Goal: Transaction & Acquisition: Purchase product/service

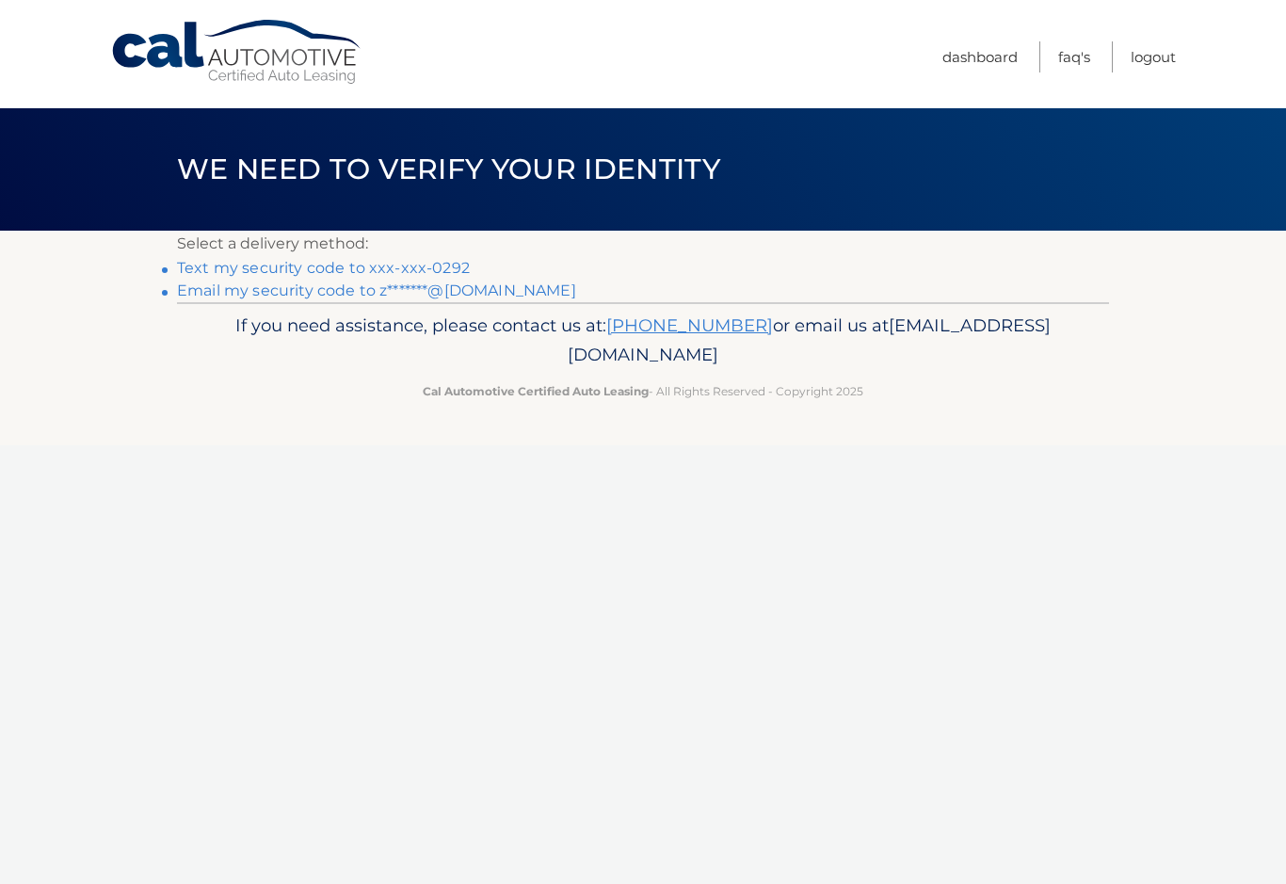
click at [880, 330] on p "If you need assistance, please contact us at: 609-807-3200 or email us at Custo…" at bounding box center [642, 341] width 907 height 60
click at [483, 296] on link "Email my security code to z*******@gmail.com" at bounding box center [376, 290] width 399 height 18
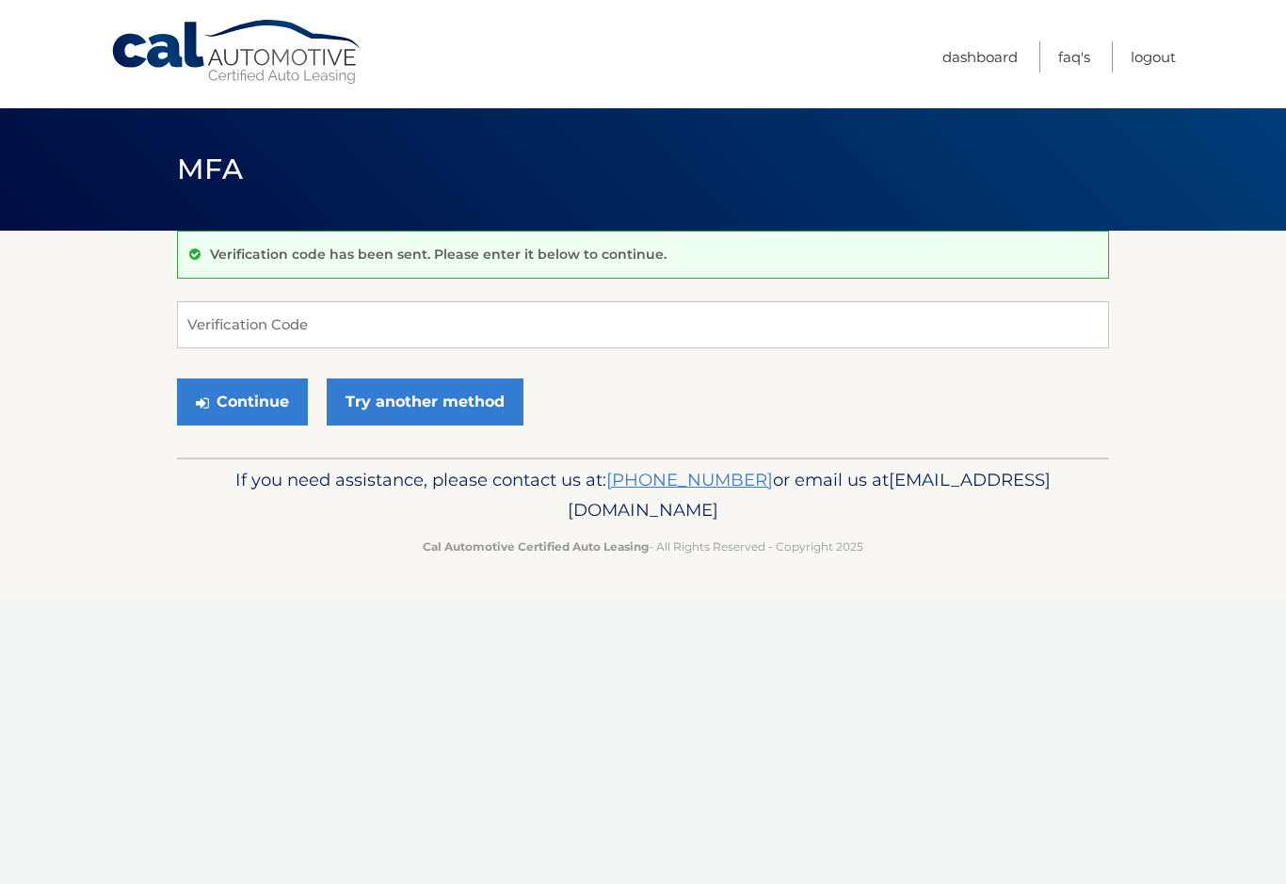
click at [1250, 52] on div "Cal Automotive Menu Dashboard FAQ's Logout" at bounding box center [643, 54] width 1286 height 108
click at [377, 327] on input "Verification Code" at bounding box center [643, 324] width 932 height 47
type input "412887"
click at [242, 401] on button "Continue" at bounding box center [242, 401] width 131 height 47
click at [1220, 327] on section "Verification code has been sent. Please enter it below to continue. 412887 Veri…" at bounding box center [643, 344] width 1286 height 227
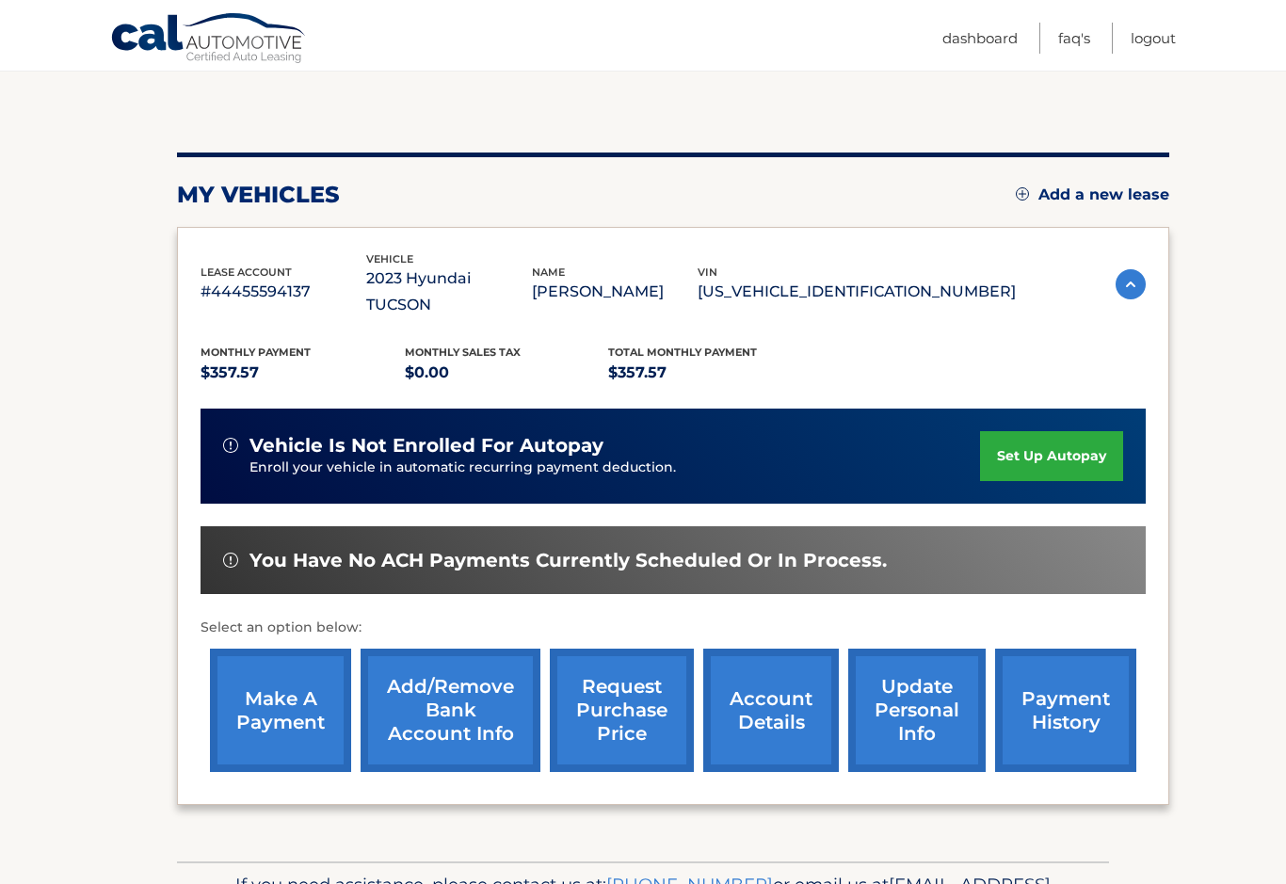
scroll to position [152, 0]
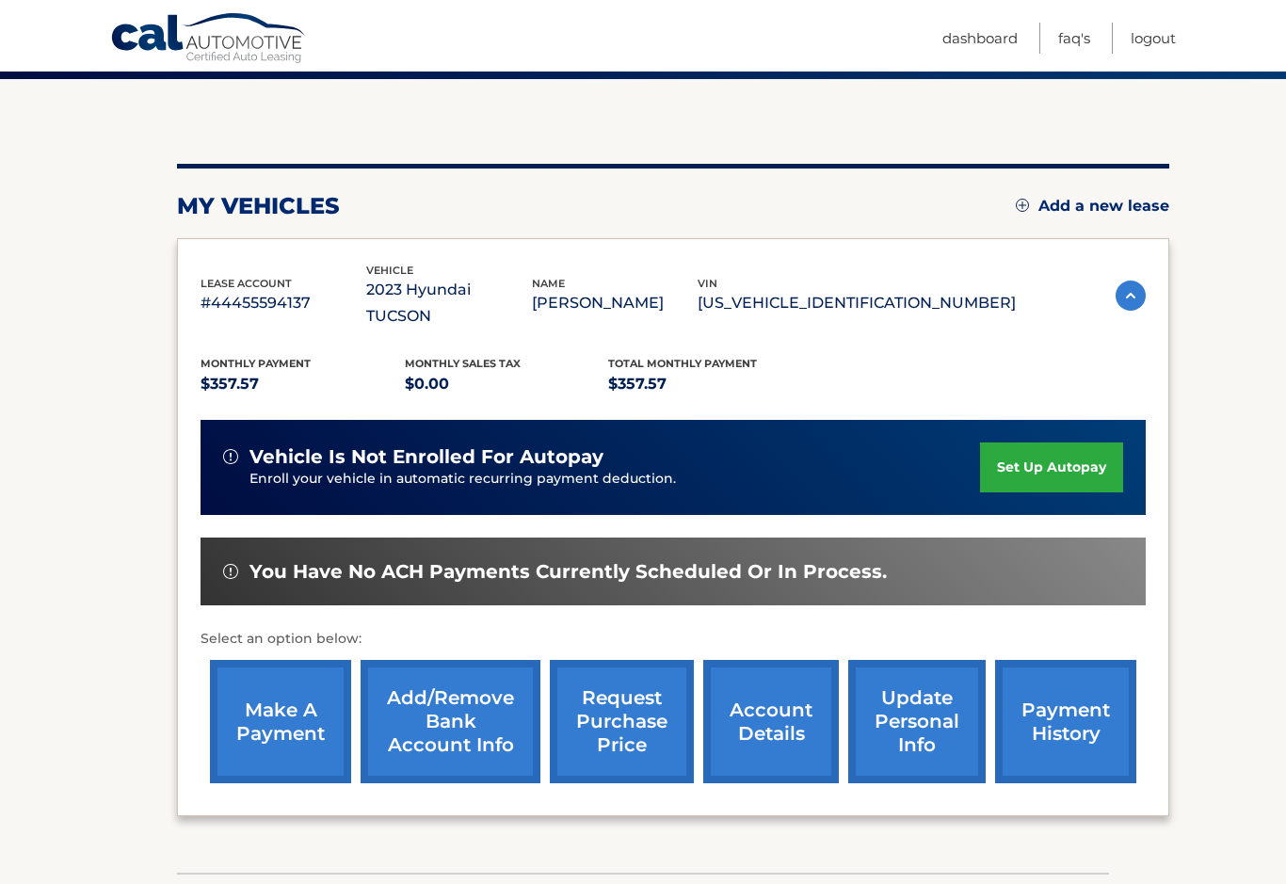
click at [267, 713] on link "make a payment" at bounding box center [280, 721] width 141 height 123
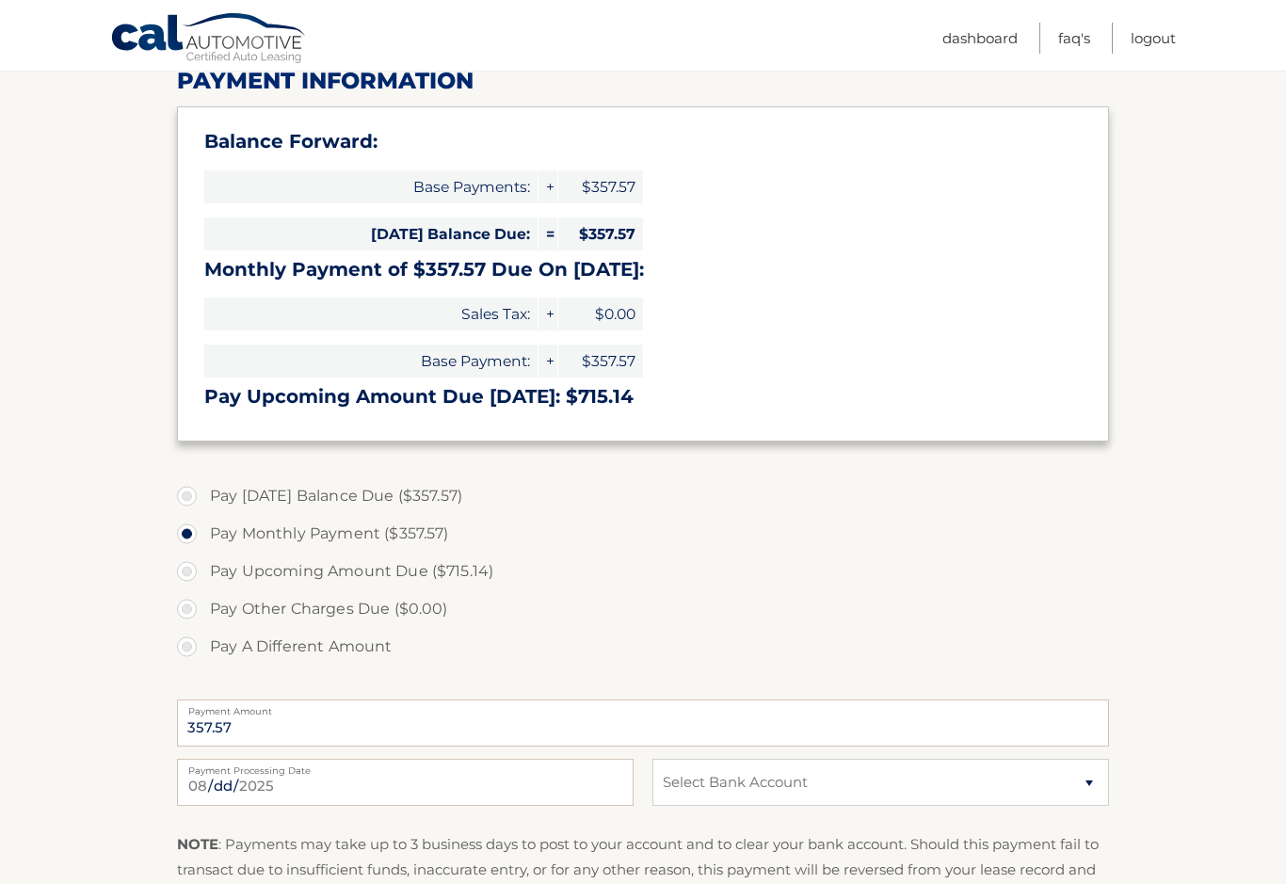
scroll to position [258, 0]
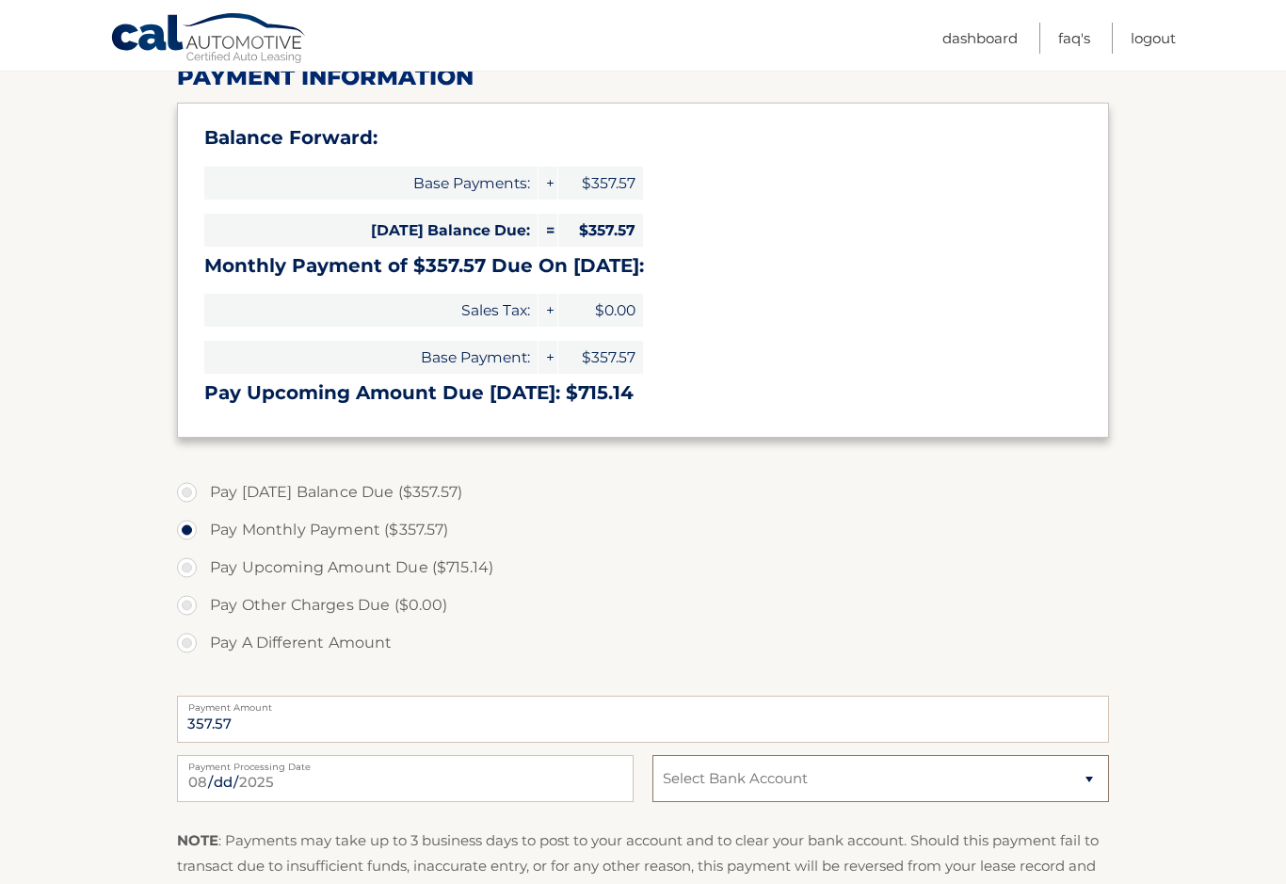
click at [1086, 780] on select "Select Bank Account Checking JPMORGAN CHASE BANK, NA *****8880 Checking CITIBAN…" at bounding box center [880, 778] width 457 height 47
select select "NDM5NDgzZDQtMDg4ZC00NmU0LThiNjItNDIzZmJjMWNlYWNl"
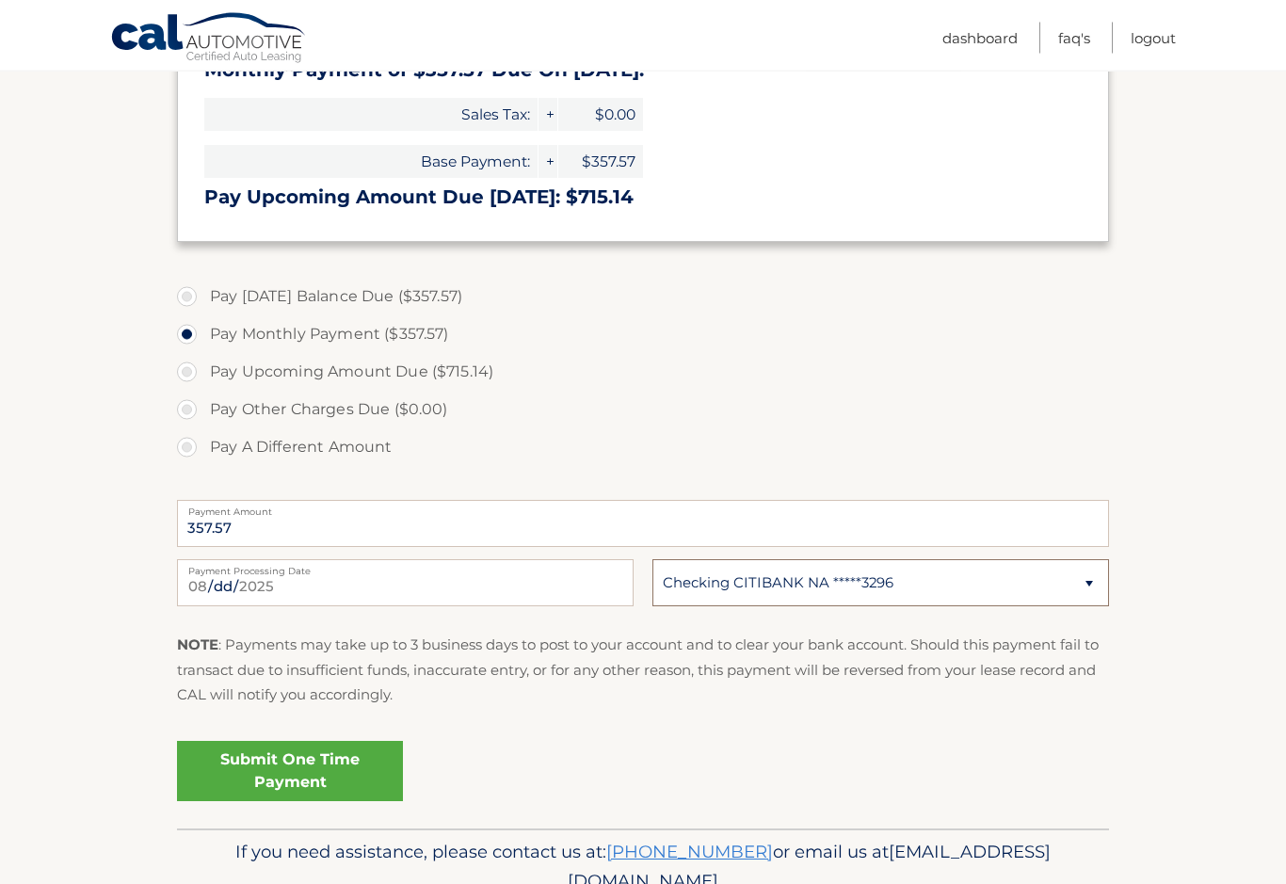
scroll to position [454, 0]
click at [320, 769] on link "Submit One Time Payment" at bounding box center [290, 771] width 226 height 60
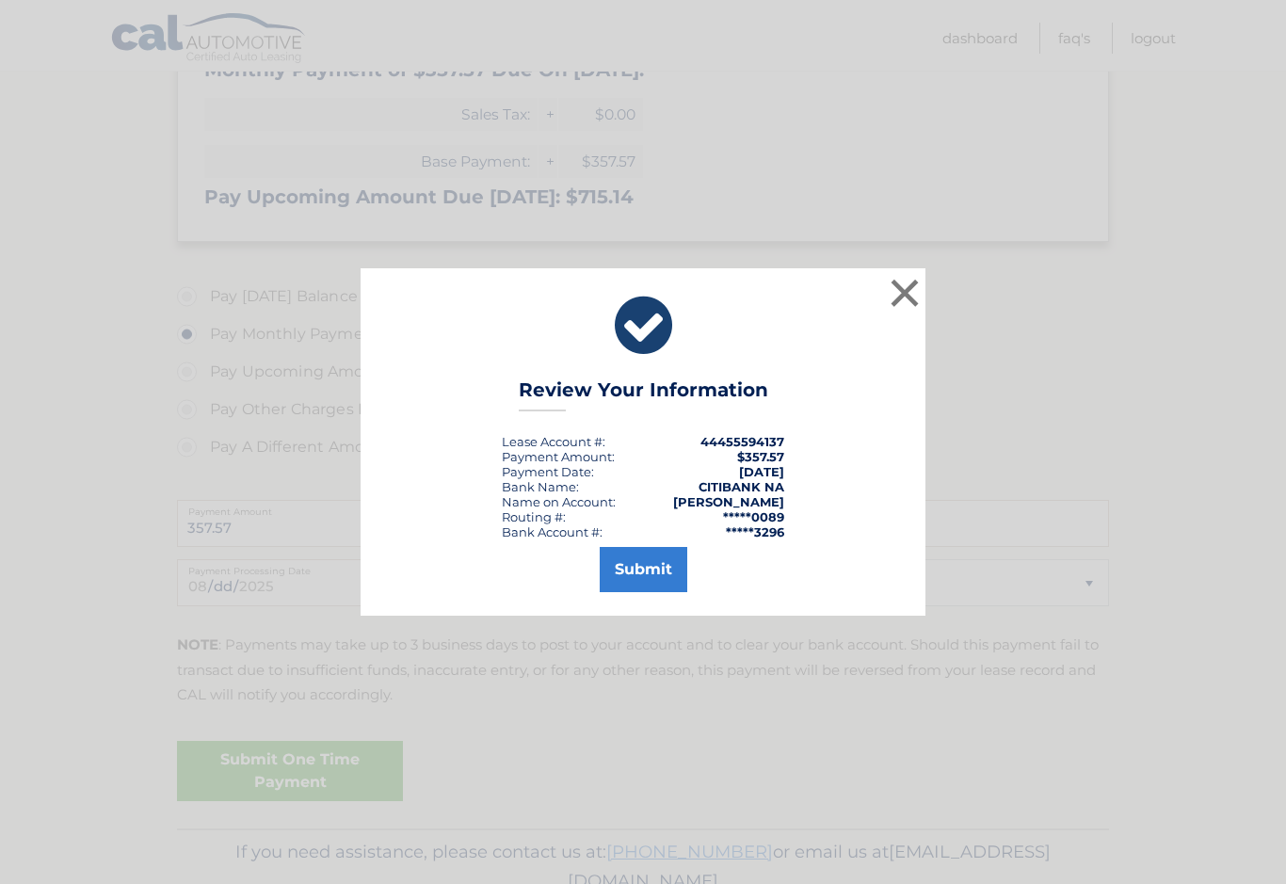
click at [655, 585] on button "Submit" at bounding box center [644, 569] width 88 height 45
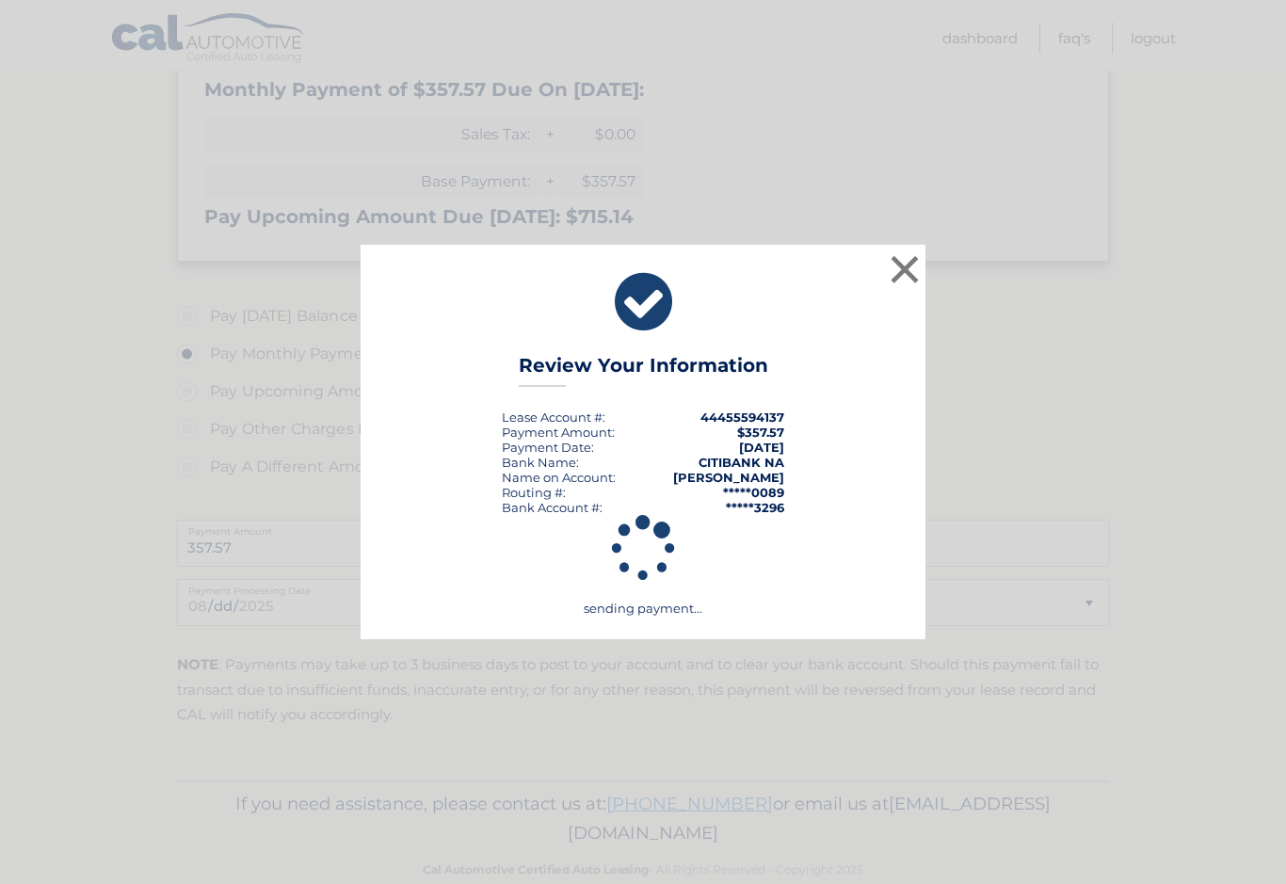
scroll to position [468, 0]
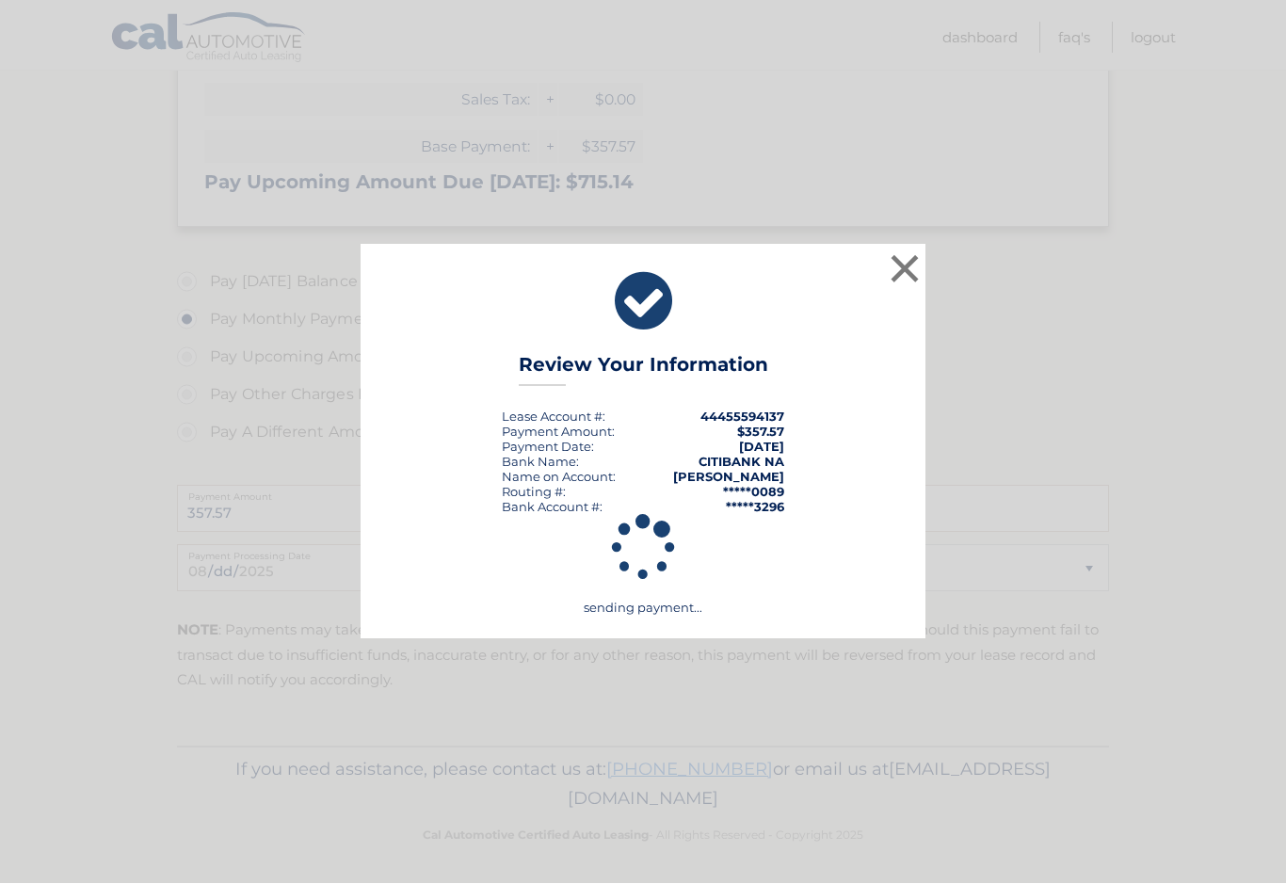
click at [917, 267] on button "×" at bounding box center [905, 269] width 38 height 38
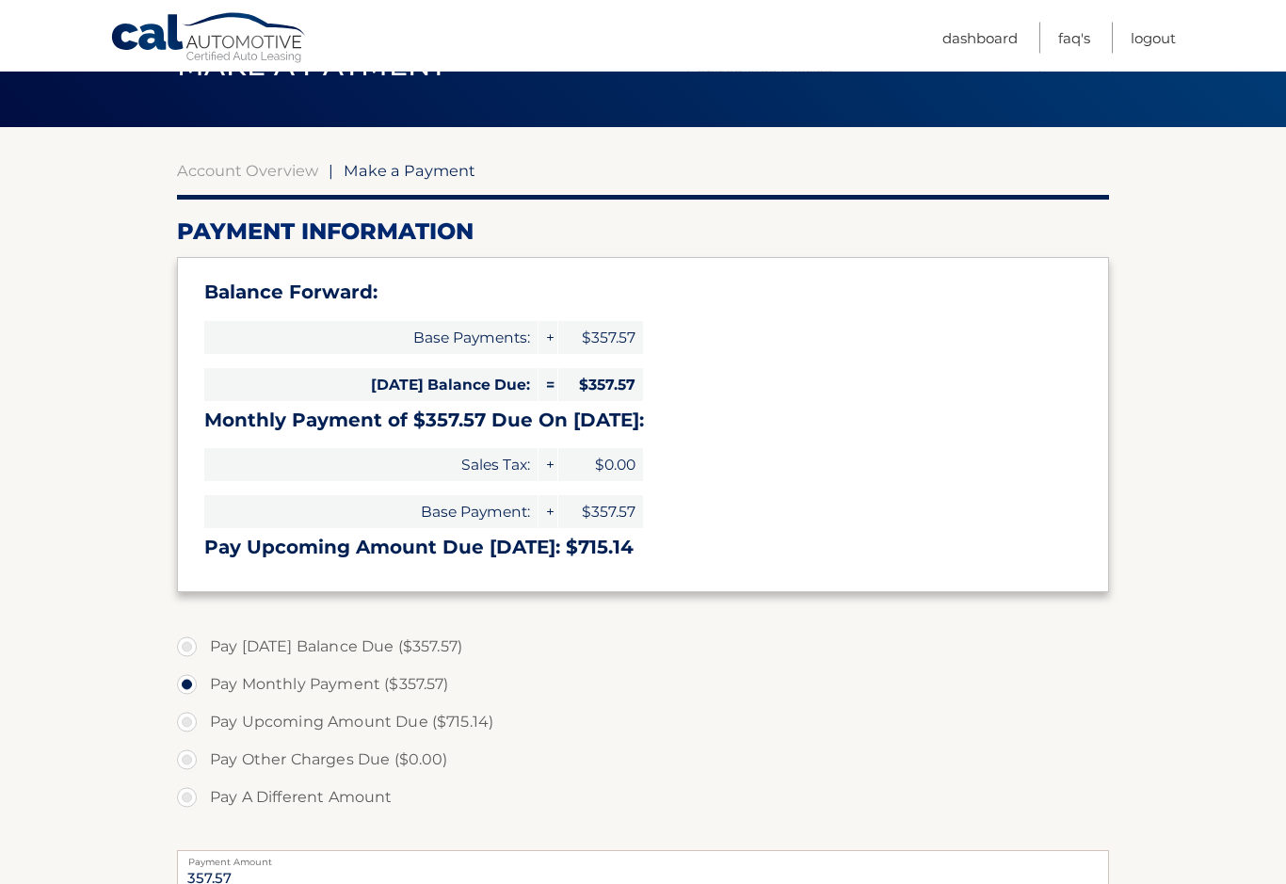
scroll to position [0, 0]
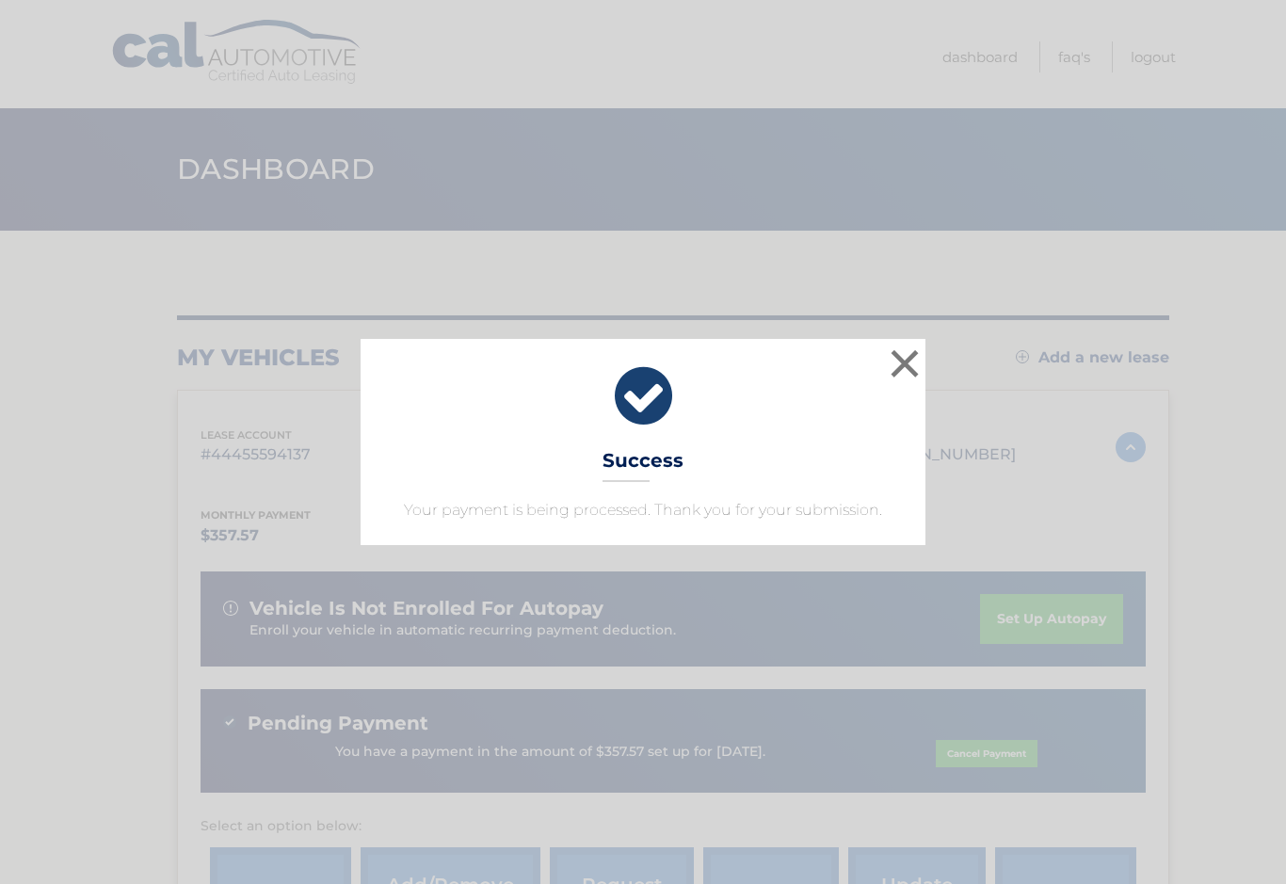
click at [902, 367] on button "×" at bounding box center [905, 364] width 38 height 38
